Goal: Task Accomplishment & Management: Manage account settings

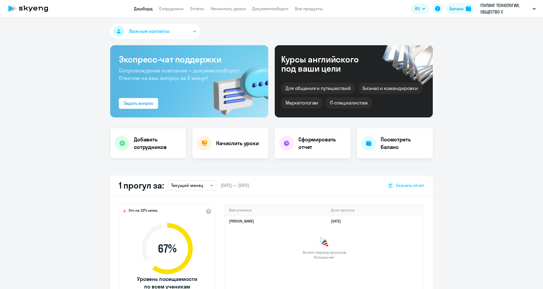
select select "30"
click at [176, 8] on link "Сотрудники" at bounding box center [171, 8] width 24 height 5
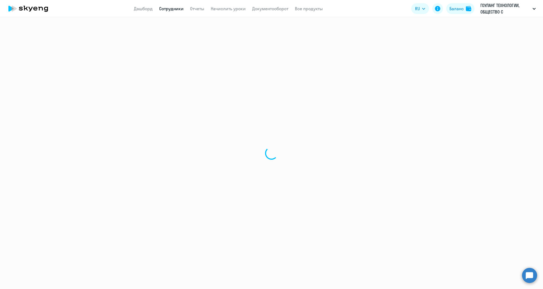
select select "30"
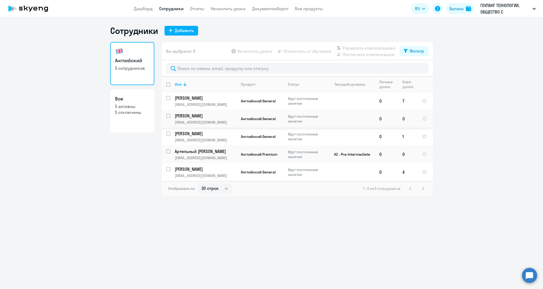
click at [224, 121] on p "[EMAIL_ADDRESS][DOMAIN_NAME]" at bounding box center [206, 122] width 62 height 5
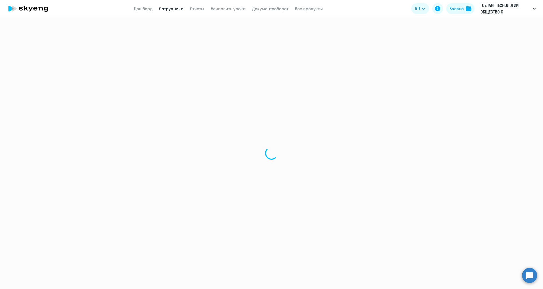
select select "english"
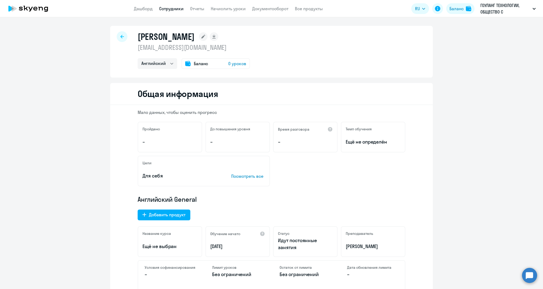
click at [235, 64] on span "0 уроков" at bounding box center [237, 63] width 18 height 6
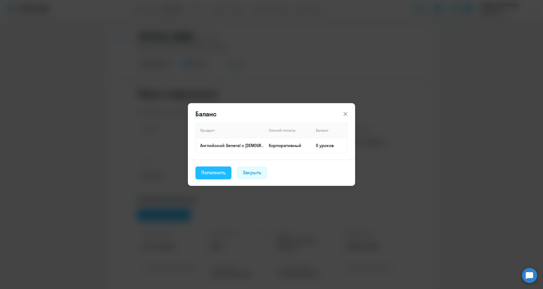
click at [220, 173] on div "Пополнить" at bounding box center [213, 172] width 24 height 7
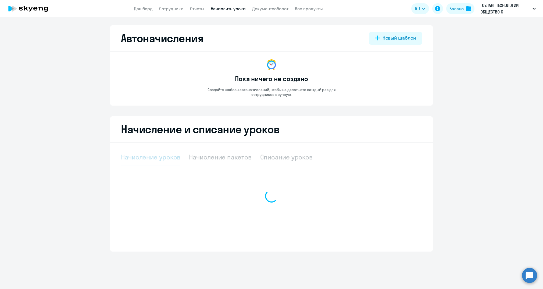
select select "10"
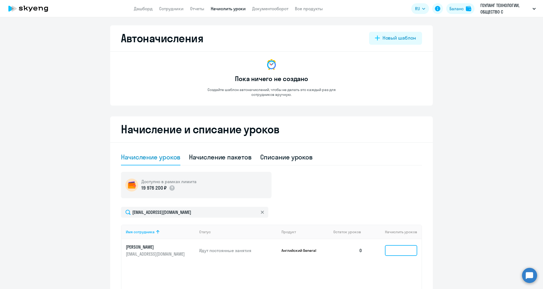
drag, startPoint x: 388, startPoint y: 250, endPoint x: 391, endPoint y: 252, distance: 2.9
click at [388, 250] on input at bounding box center [401, 250] width 32 height 11
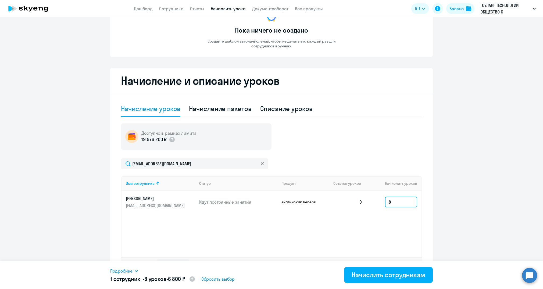
scroll to position [62, 0]
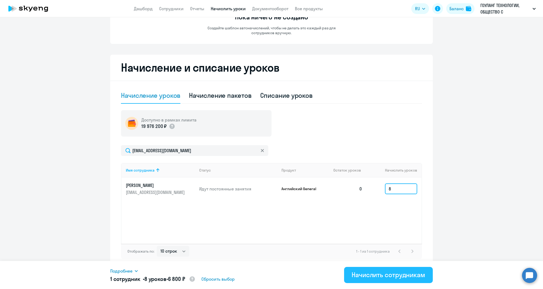
type input "8"
click at [383, 272] on div "Начислить сотрудникам" at bounding box center [389, 274] width 74 height 9
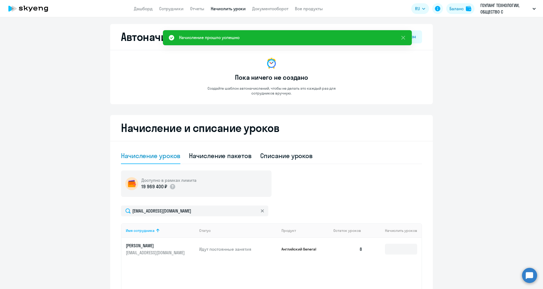
scroll to position [0, 0]
